Goal: Find specific page/section

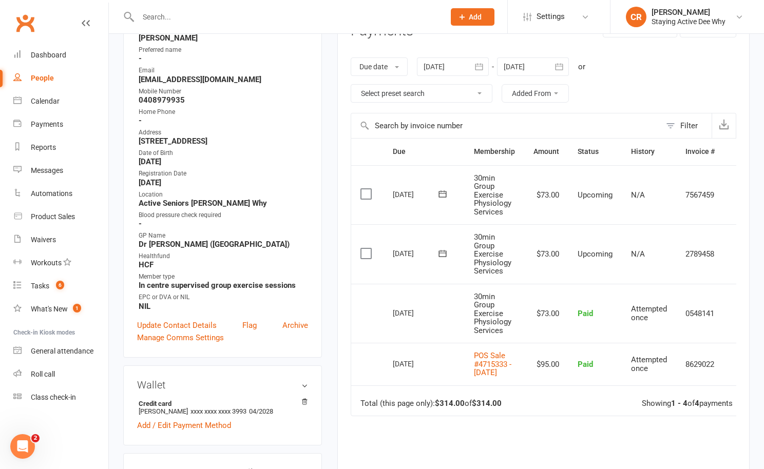
click at [296, 26] on div at bounding box center [280, 16] width 314 height 33
click at [296, 17] on input "text" at bounding box center [286, 17] width 302 height 14
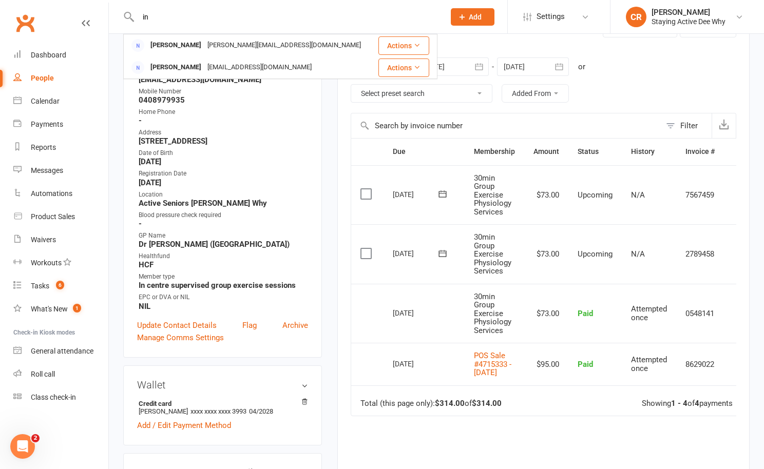
type input "i"
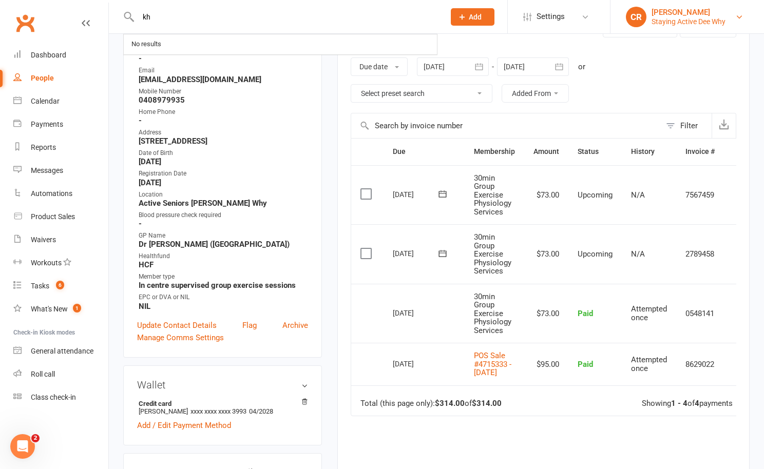
type input "kh"
click at [704, 15] on div "[PERSON_NAME]" at bounding box center [689, 12] width 74 height 9
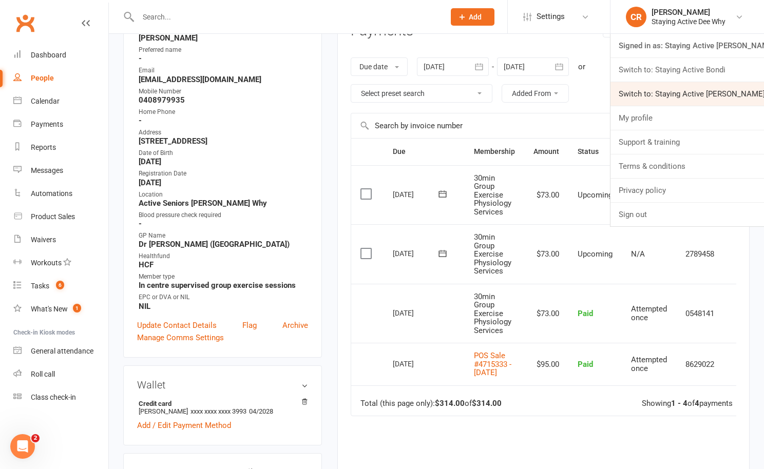
click at [681, 93] on link "Switch to: Staying Active [PERSON_NAME]" at bounding box center [687, 94] width 154 height 24
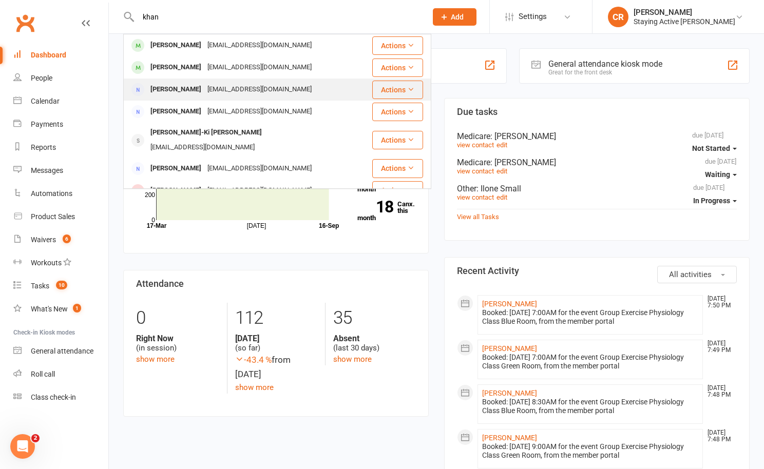
scroll to position [1, 0]
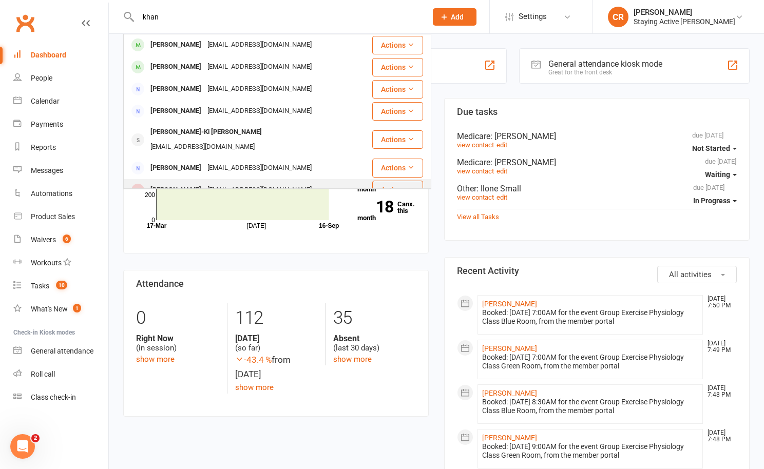
type input "khan"
click at [191, 183] on div "Indarjit Khuman" at bounding box center [175, 190] width 57 height 15
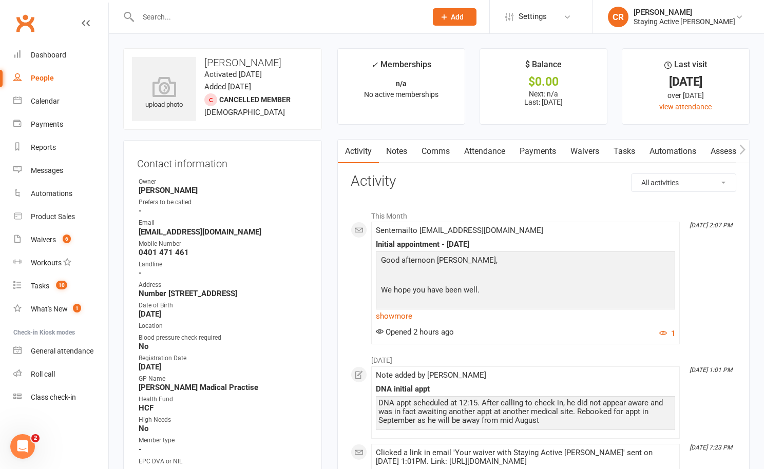
click at [391, 154] on link "Notes" at bounding box center [396, 152] width 35 height 24
